Goal: Use online tool/utility: Utilize a website feature to perform a specific function

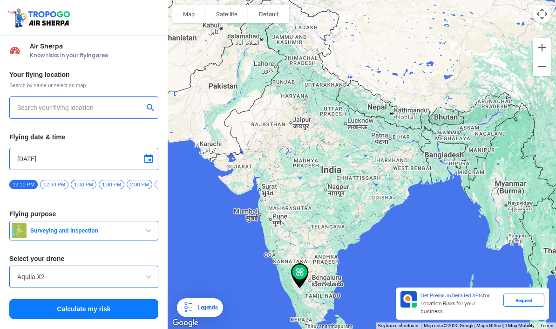
type input "[STREET_ADDRESS]"
click at [141, 227] on span "Surveying and Inspection" at bounding box center [85, 230] width 116 height 7
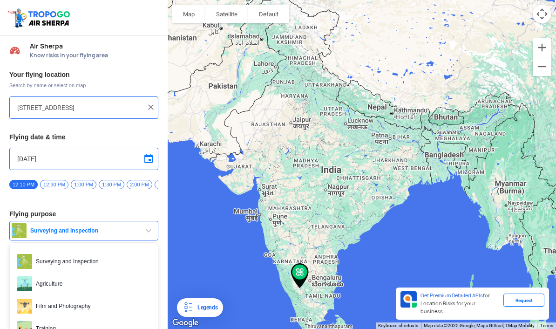
click at [110, 279] on div at bounding box center [278, 164] width 556 height 329
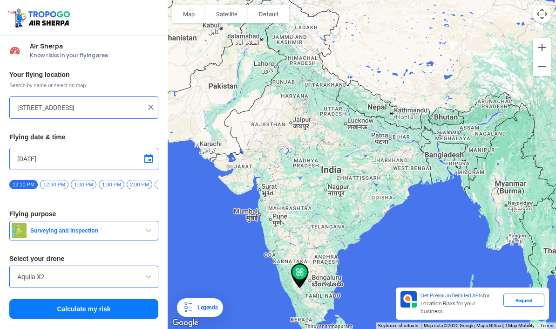
click at [151, 271] on span at bounding box center [148, 276] width 11 height 11
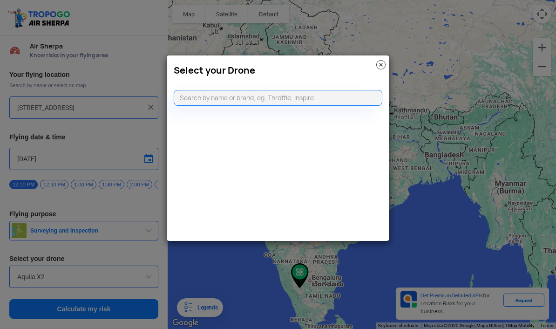
click at [294, 96] on input "text" at bounding box center [278, 98] width 209 height 16
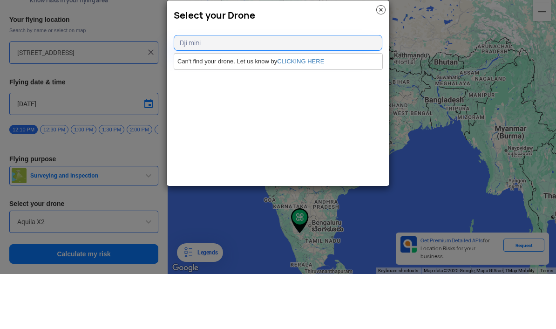
type input "Dji mini 3"
click at [300, 113] on link "CLICKING HERE" at bounding box center [300, 116] width 47 height 7
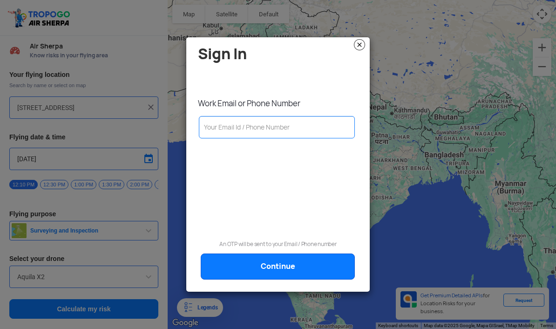
click at [366, 33] on modal-container "Sign In Work Email or Phone Number An OTP will be sent to your Email / Phone nu…" at bounding box center [278, 164] width 556 height 329
click at [345, 52] on h4 "Sign In" at bounding box center [280, 54] width 165 height 16
click at [350, 46] on h4 "Sign In" at bounding box center [280, 54] width 165 height 16
click at [362, 40] on img at bounding box center [359, 44] width 11 height 11
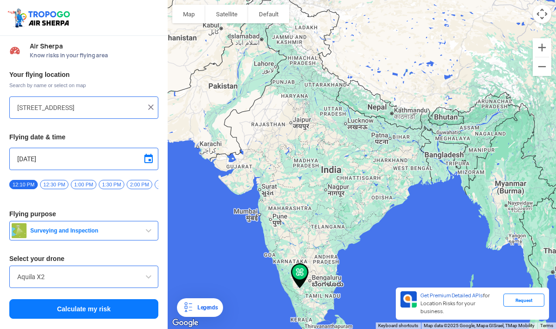
click at [97, 266] on div "Aquila X2" at bounding box center [83, 277] width 149 height 22
click at [149, 271] on span at bounding box center [148, 276] width 11 height 11
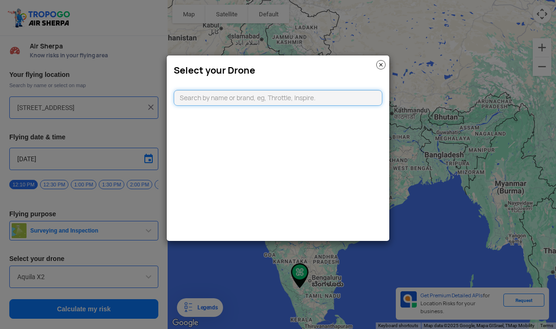
click at [274, 92] on input "text" at bounding box center [278, 98] width 209 height 16
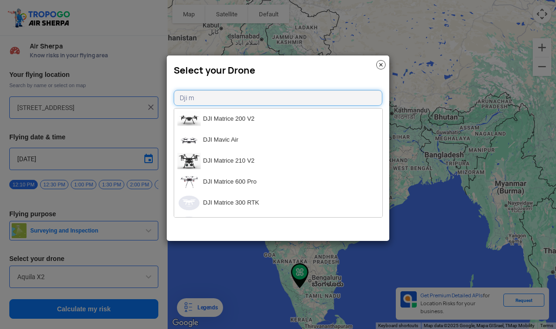
type input "[PERSON_NAME]"
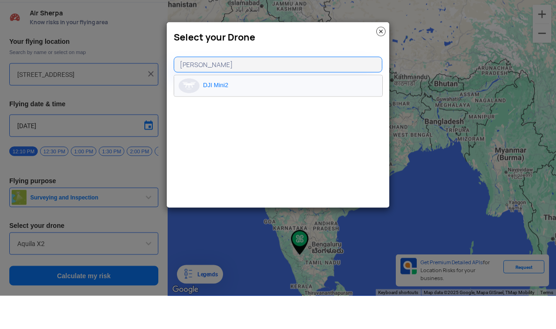
click at [206, 109] on li "DJI Mini2" at bounding box center [278, 119] width 208 height 21
type input "DJI Mini2"
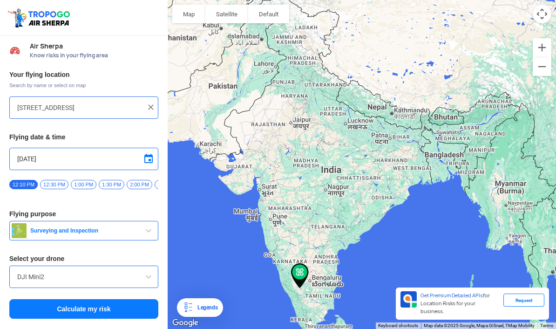
click at [134, 299] on button "Calculate my risk" at bounding box center [83, 309] width 149 height 20
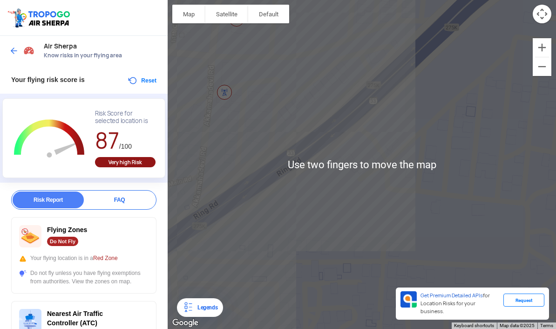
scroll to position [0, 0]
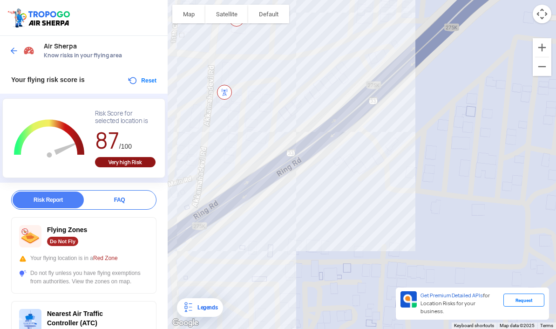
click at [192, 20] on button "Map" at bounding box center [188, 14] width 33 height 19
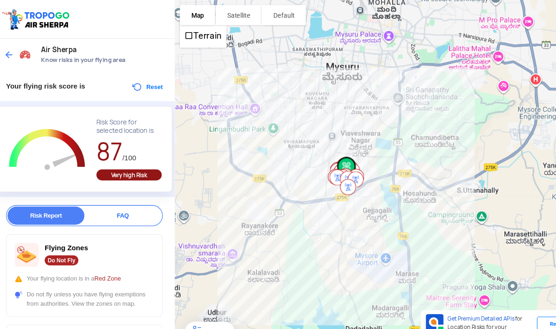
click at [12, 48] on img at bounding box center [13, 50] width 9 height 9
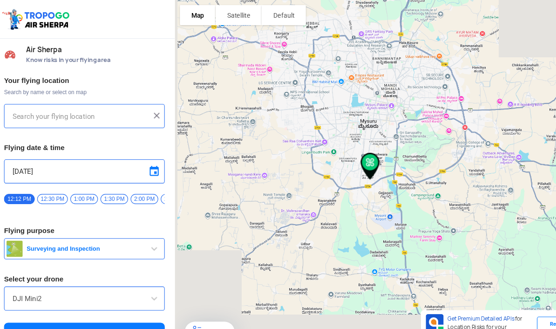
type input "[STREET_ADDRESS]"
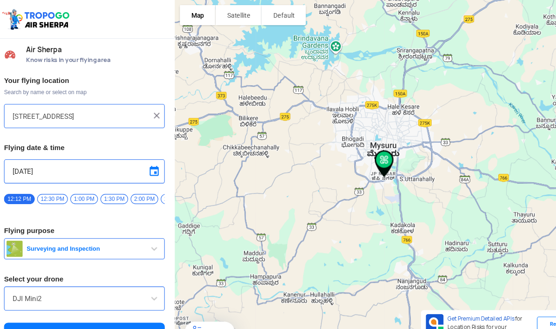
click at [79, 106] on input "[STREET_ADDRESS]" at bounding box center [80, 107] width 126 height 11
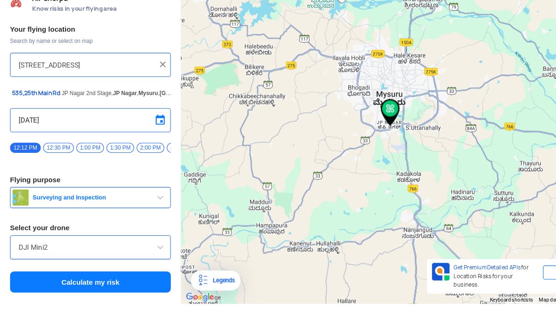
click at [151, 103] on img at bounding box center [150, 107] width 9 height 9
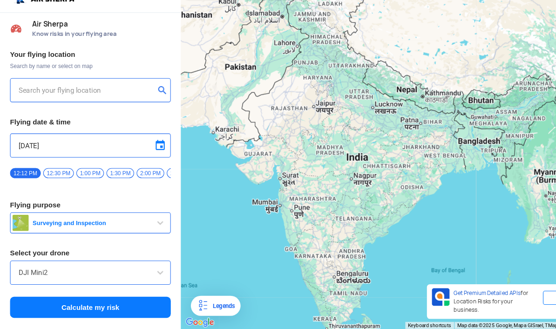
click at [45, 102] on input "text" at bounding box center [80, 107] width 126 height 11
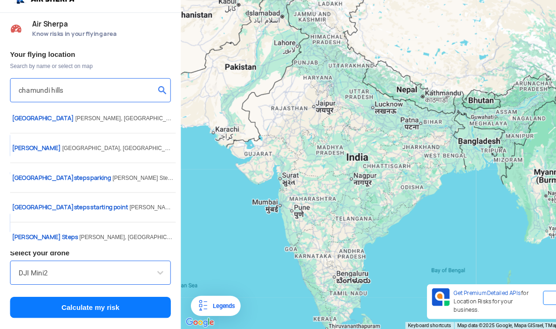
type input "chamundi hills"
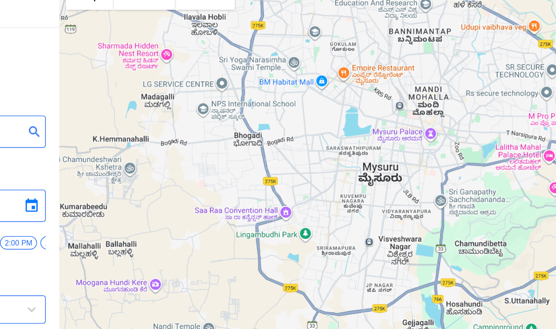
scroll to position [0, 0]
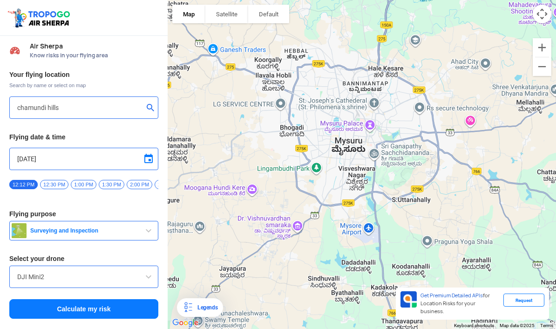
click at [21, 228] on img "button" at bounding box center [19, 230] width 15 height 15
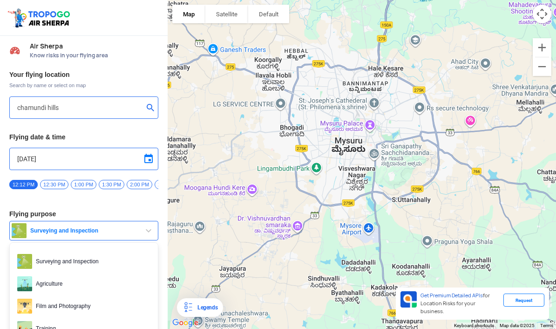
scroll to position [33, 0]
click at [45, 270] on div at bounding box center [278, 164] width 556 height 329
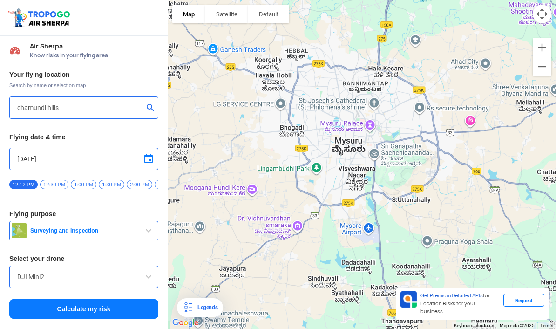
click at [35, 299] on button "Calculate my risk" at bounding box center [83, 309] width 149 height 20
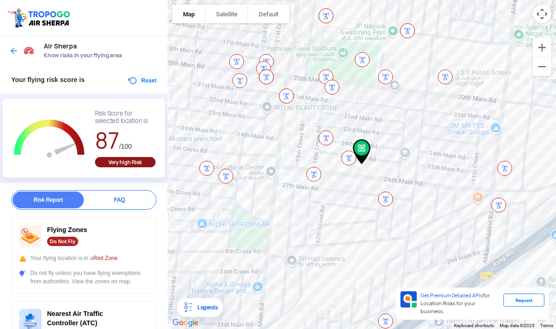
click at [116, 126] on span "87" at bounding box center [107, 140] width 24 height 29
click at [132, 192] on div "FAQ" at bounding box center [119, 200] width 71 height 17
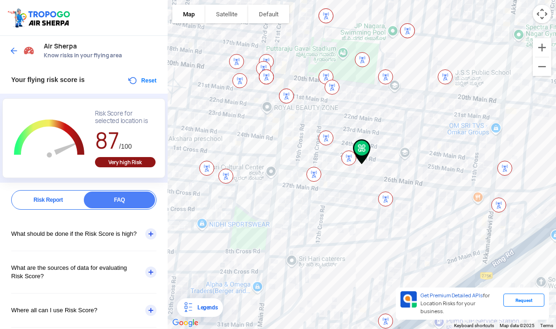
click at [23, 217] on div "What should be done if the Risk Score is high?" at bounding box center [83, 234] width 145 height 34
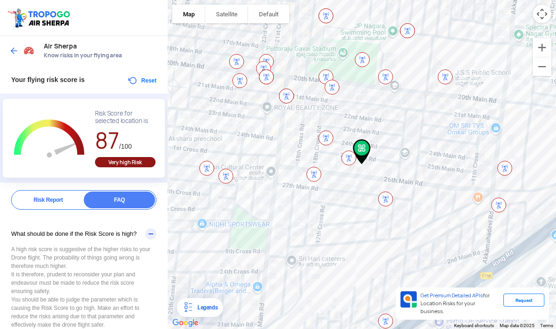
click at [24, 217] on div "What should be done if the Risk Score is high?" at bounding box center [83, 234] width 145 height 34
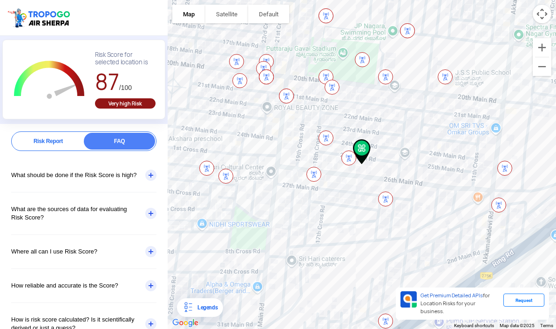
scroll to position [58, 0]
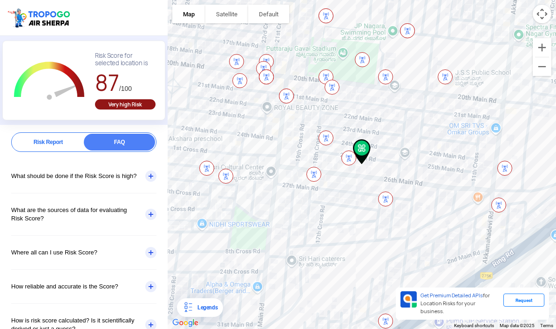
click at [27, 134] on div "Risk Report" at bounding box center [48, 142] width 71 height 17
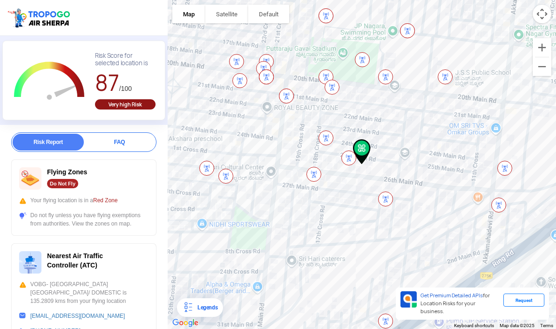
click at [27, 134] on div "Risk Report" at bounding box center [48, 142] width 71 height 17
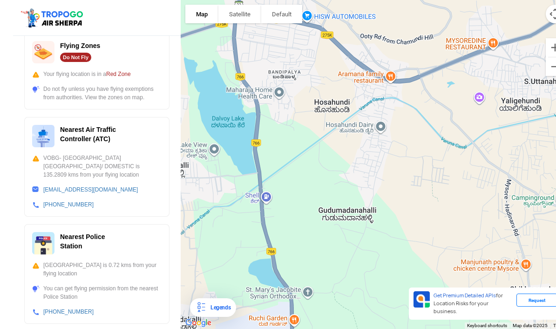
scroll to position [33, 0]
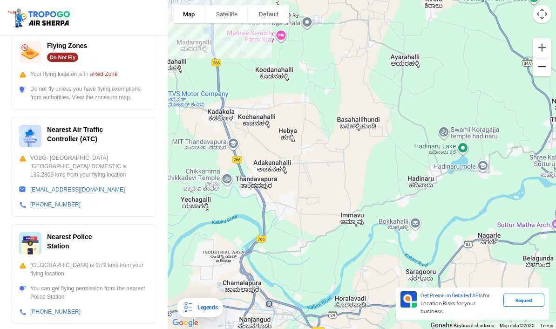
click at [541, 57] on button "Zoom out" at bounding box center [542, 66] width 19 height 19
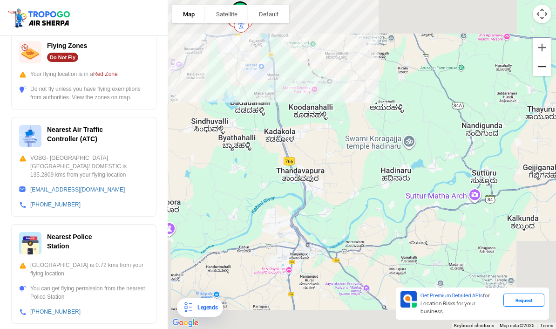
click at [543, 57] on button "Zoom out" at bounding box center [542, 66] width 19 height 19
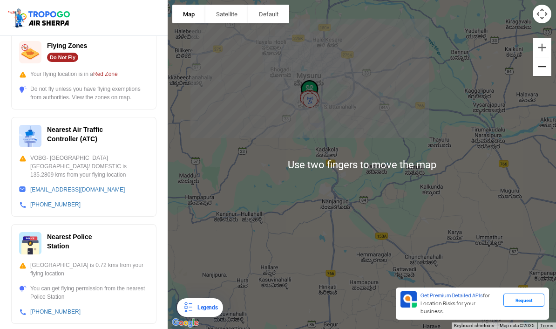
scroll to position [0, 0]
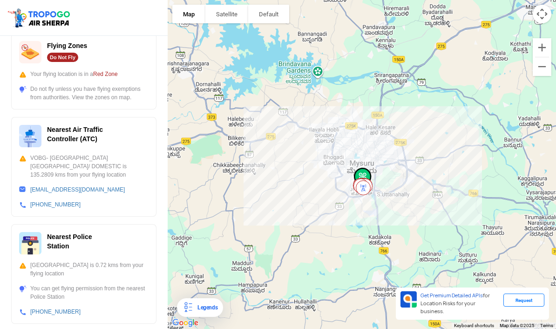
click at [234, 10] on button "Satellite" at bounding box center [226, 14] width 43 height 19
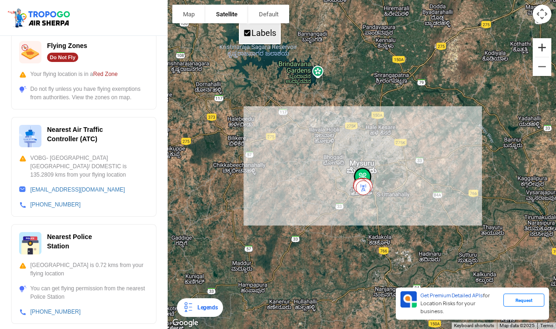
click at [538, 43] on button "Zoom in" at bounding box center [542, 47] width 19 height 19
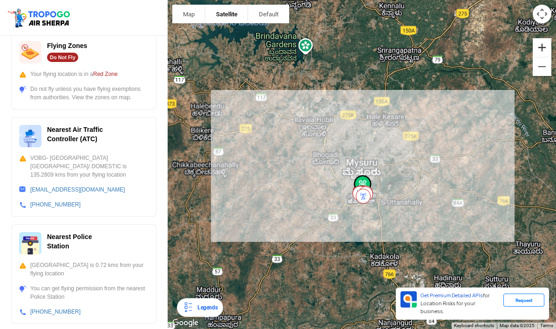
click at [538, 43] on button "Zoom in" at bounding box center [542, 47] width 19 height 19
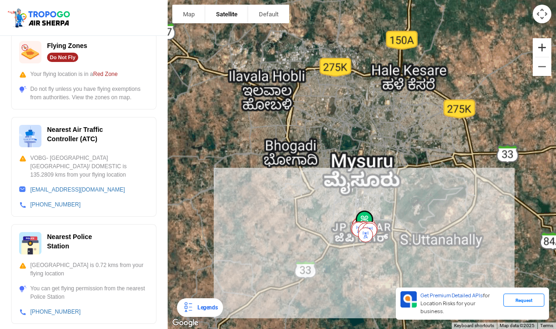
click at [545, 43] on button "Zoom in" at bounding box center [542, 47] width 19 height 19
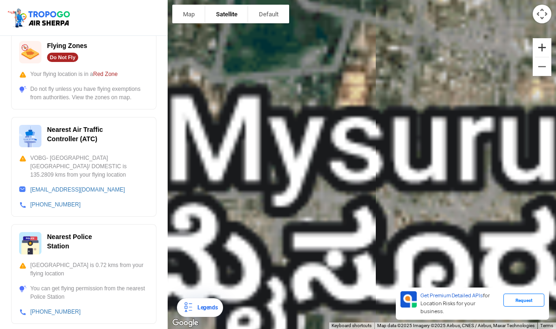
scroll to position [33, 0]
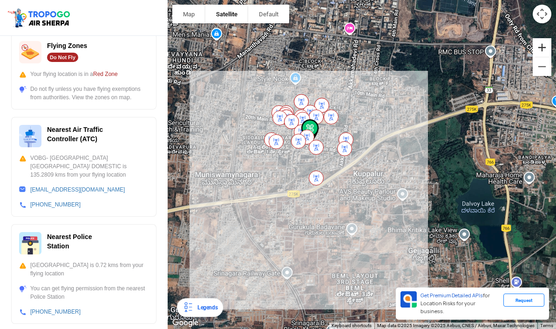
click at [548, 38] on button "Zoom in" at bounding box center [542, 47] width 19 height 19
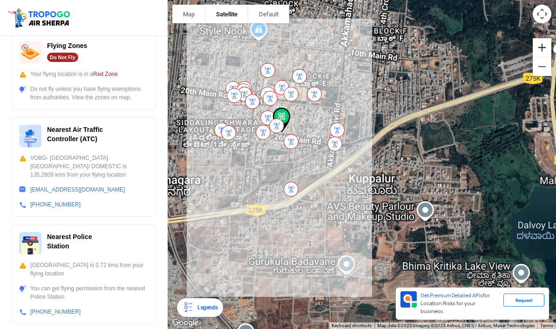
click at [545, 38] on button "Zoom in" at bounding box center [542, 47] width 19 height 19
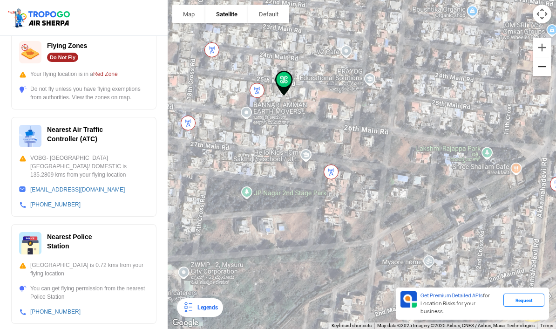
click at [541, 57] on button "Zoom out" at bounding box center [542, 66] width 19 height 19
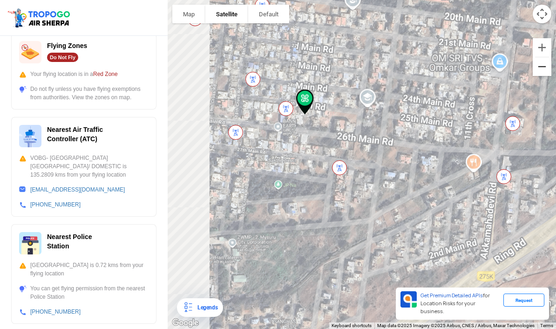
click at [541, 57] on button "Zoom out" at bounding box center [542, 66] width 19 height 19
click at [543, 57] on button "Zoom out" at bounding box center [542, 66] width 19 height 19
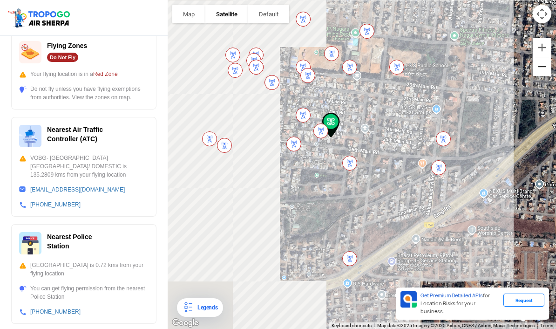
click at [542, 57] on button "Zoom out" at bounding box center [542, 66] width 19 height 19
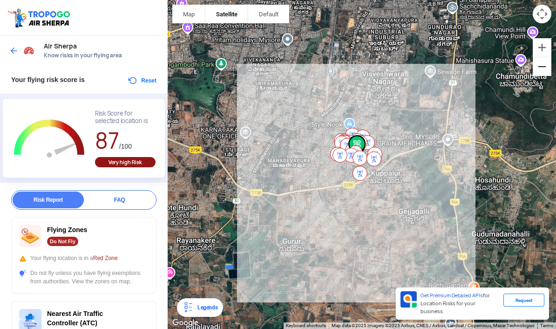
scroll to position [0, 0]
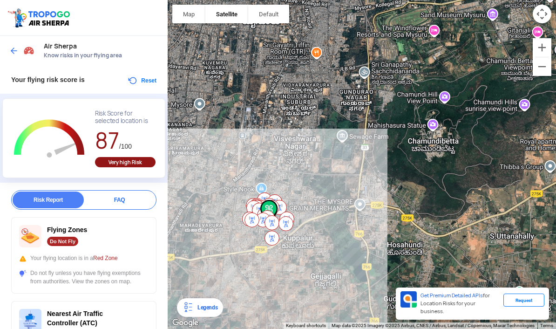
click at [432, 105] on div at bounding box center [362, 164] width 389 height 329
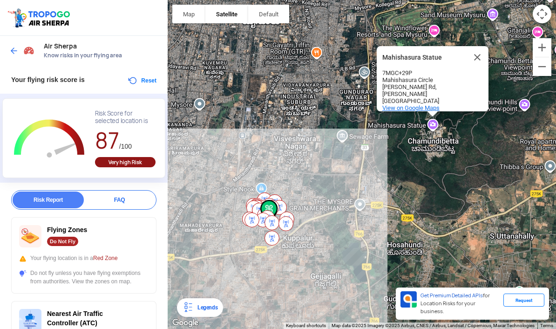
click at [422, 104] on span "View on Google Maps" at bounding box center [411, 107] width 57 height 7
click at [484, 46] on button "Close" at bounding box center [477, 57] width 22 height 22
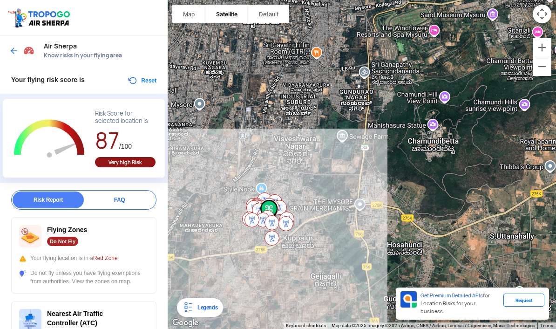
click at [6, 36] on div "Air Sherpa Know risks in your flying area" at bounding box center [84, 51] width 168 height 30
click at [11, 46] on img at bounding box center [13, 50] width 9 height 9
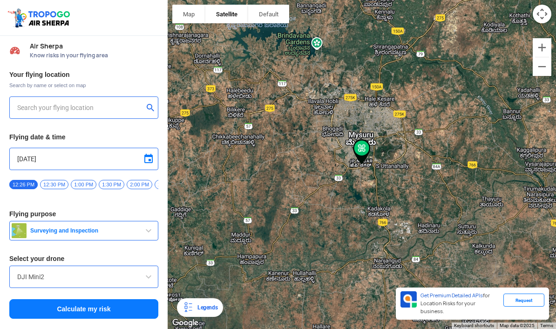
click at [19, 102] on input "text" at bounding box center [80, 107] width 126 height 11
click at [22, 102] on input "text" at bounding box center [80, 107] width 126 height 11
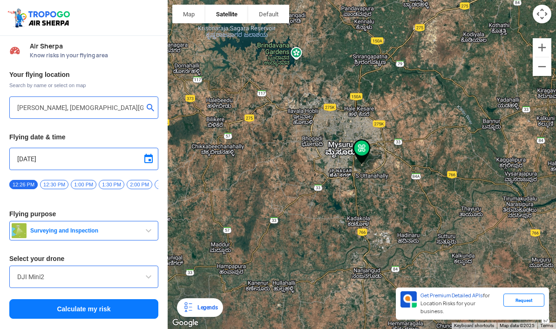
type input "[STREET_ADDRESS][PERSON_NAME][PERSON_NAME]"
click at [106, 299] on button "Calculate my risk" at bounding box center [83, 309] width 149 height 20
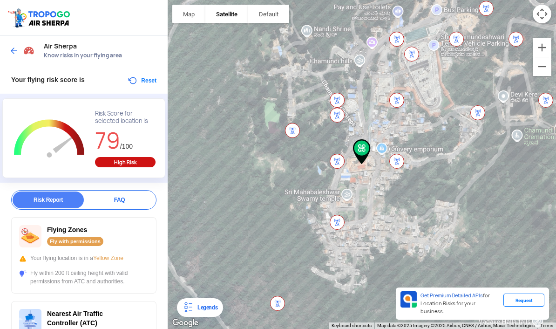
click at [139, 75] on button "Reset" at bounding box center [141, 80] width 29 height 11
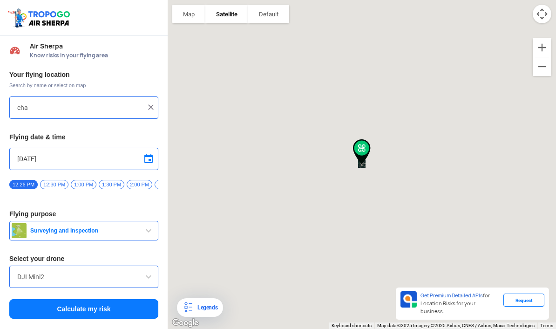
type input "[STREET_ADDRESS][PERSON_NAME][PERSON_NAME]"
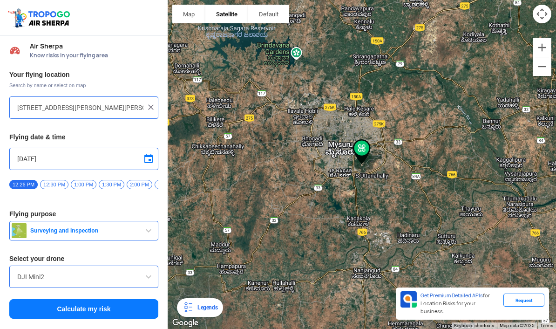
click at [102, 299] on button "Calculate my risk" at bounding box center [83, 309] width 149 height 20
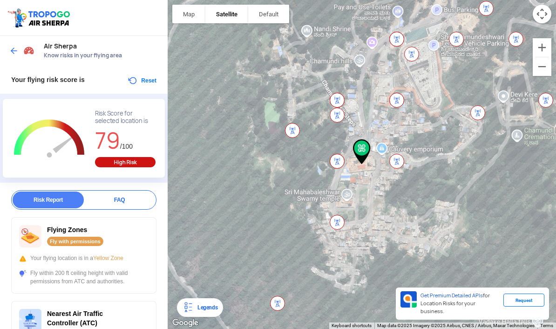
click at [9, 46] on img at bounding box center [13, 50] width 9 height 9
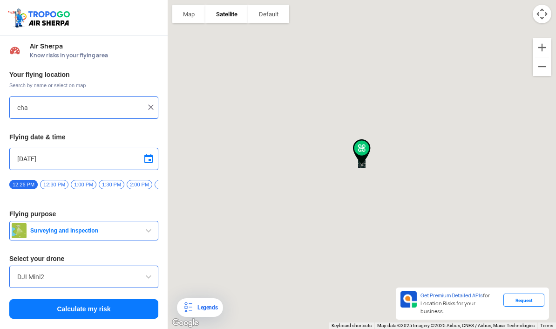
type input "[STREET_ADDRESS][PERSON_NAME][PERSON_NAME]"
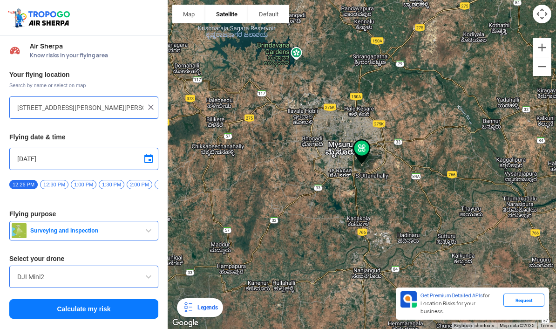
click at [30, 102] on input "[STREET_ADDRESS][PERSON_NAME][PERSON_NAME]" at bounding box center [80, 107] width 126 height 11
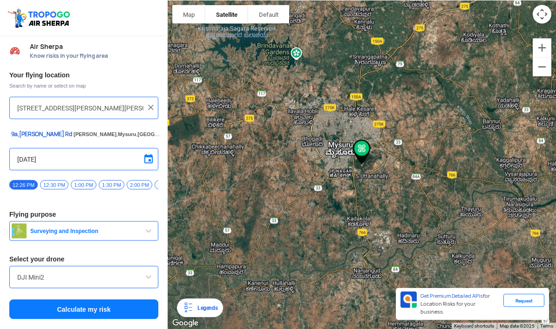
scroll to position [4, 0]
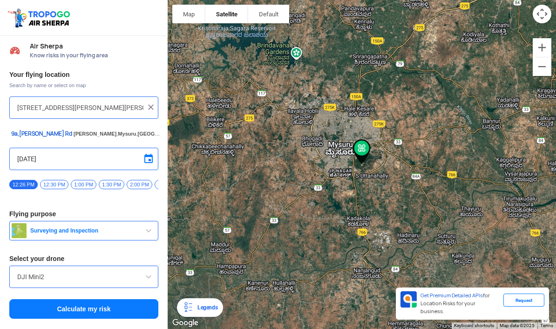
click at [150, 103] on img at bounding box center [150, 107] width 9 height 9
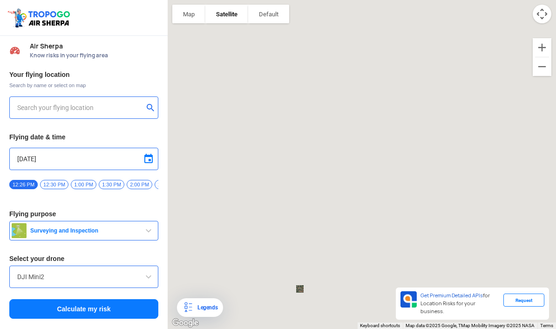
click at [35, 102] on input "text" at bounding box center [80, 107] width 126 height 11
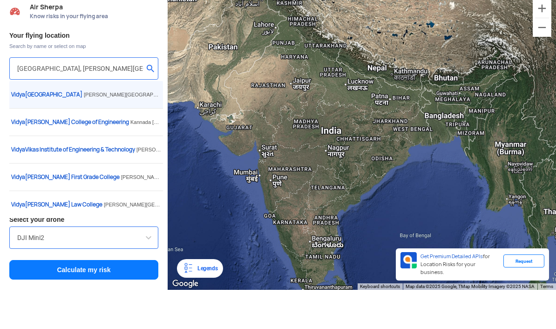
scroll to position [33, 0]
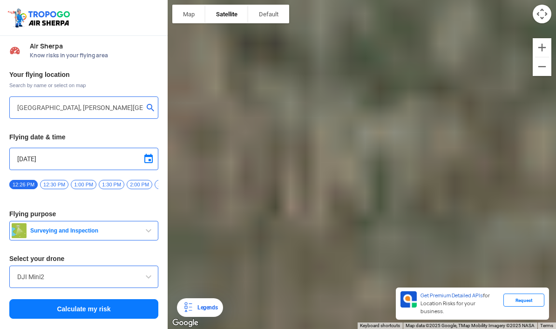
type input "[STREET_ADDRESS]"
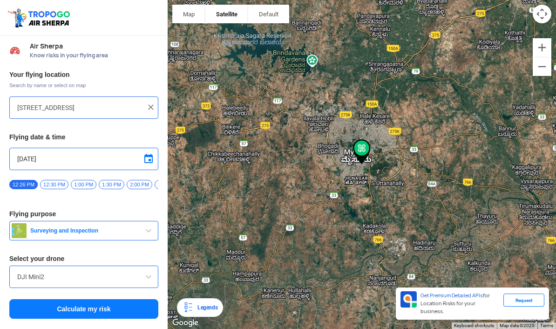
click at [42, 299] on button "Calculate my risk" at bounding box center [83, 309] width 149 height 20
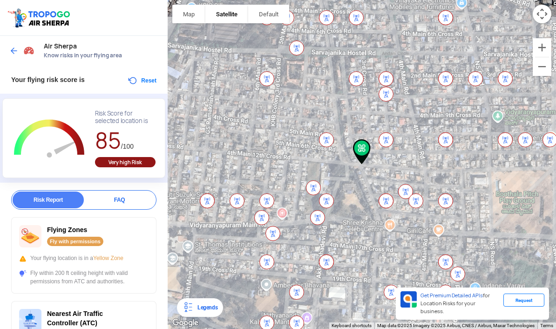
click at [18, 46] on img at bounding box center [13, 50] width 9 height 9
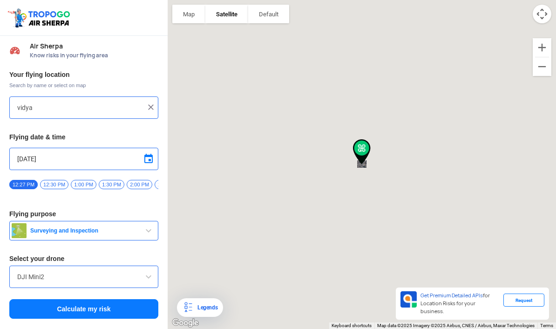
type input "[STREET_ADDRESS]"
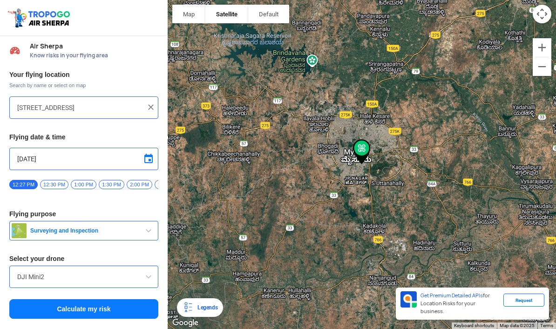
click at [39, 102] on input "[STREET_ADDRESS]" at bounding box center [80, 107] width 126 height 11
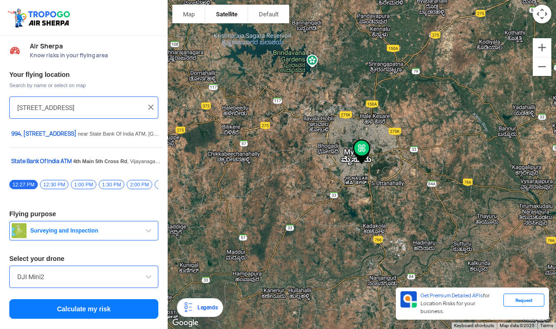
click at [148, 103] on img at bounding box center [150, 107] width 9 height 9
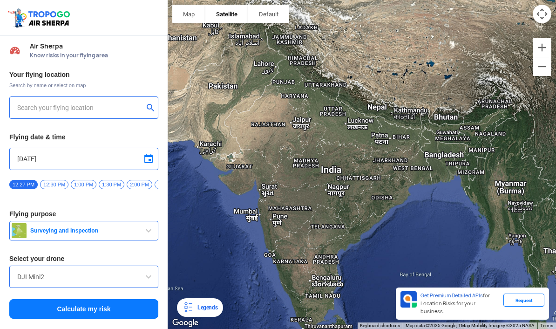
click at [22, 102] on input "text" at bounding box center [80, 107] width 126 height 11
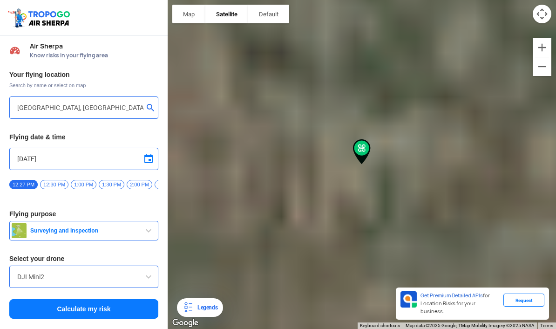
type input "[PERSON_NAME][GEOGRAPHIC_DATA], [GEOGRAPHIC_DATA] [GEOGRAPHIC_DATA], [GEOGRAPHI…"
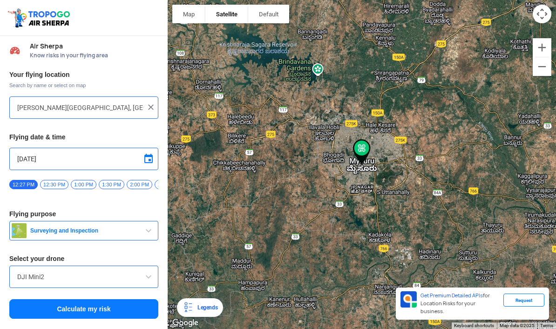
click at [46, 299] on button "Calculate my risk" at bounding box center [83, 309] width 149 height 20
